Goal: Task Accomplishment & Management: Complete application form

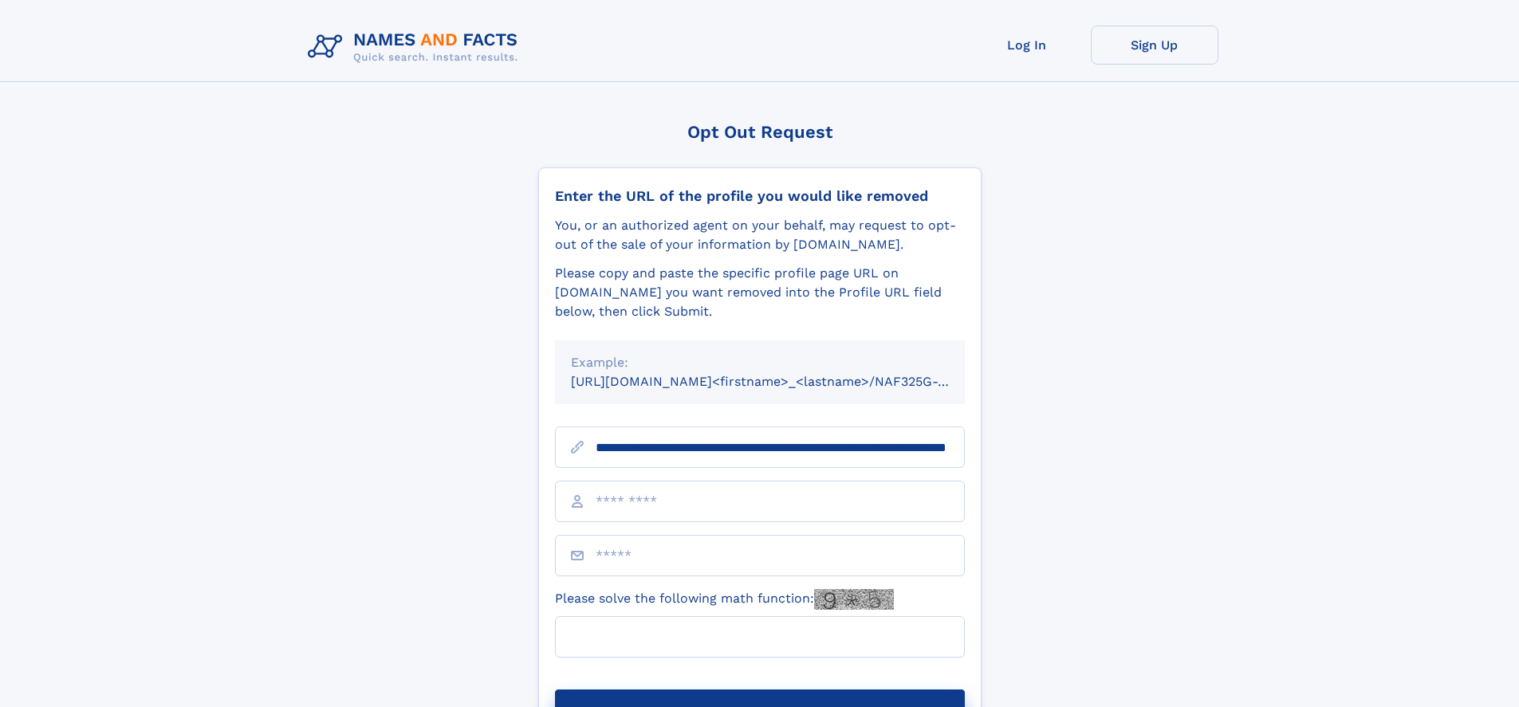
scroll to position [0, 160]
type input "**********"
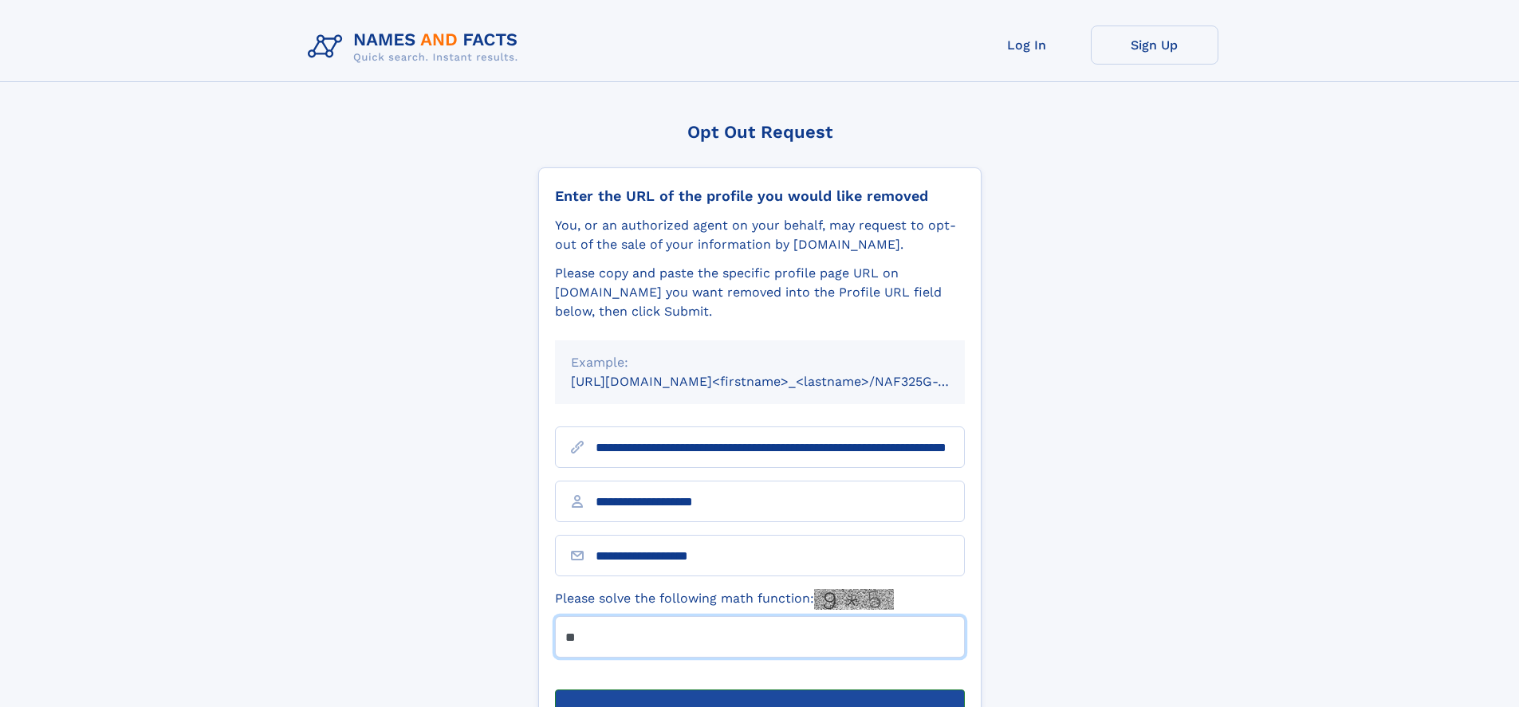
type input "**"
click at [759, 690] on button "Submit Opt Out Request" at bounding box center [760, 715] width 410 height 51
